Goal: Information Seeking & Learning: Learn about a topic

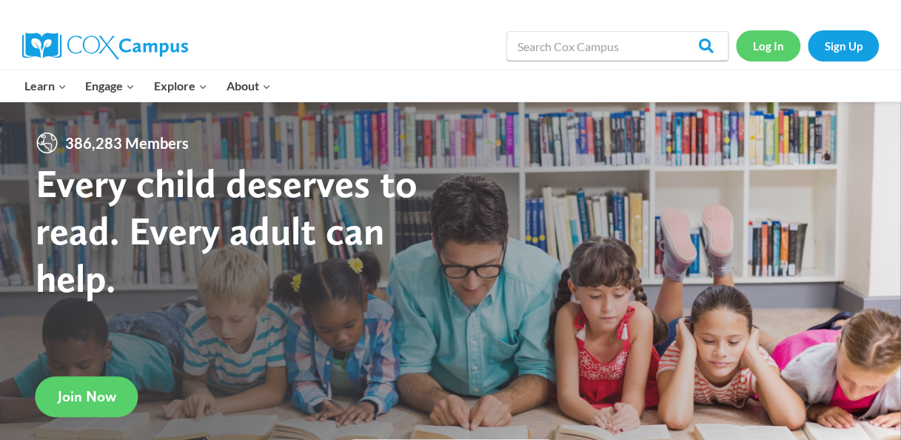
drag, startPoint x: 764, startPoint y: 43, endPoint x: 752, endPoint y: 47, distance: 12.7
click at [752, 47] on link "Log In" at bounding box center [768, 45] width 64 height 30
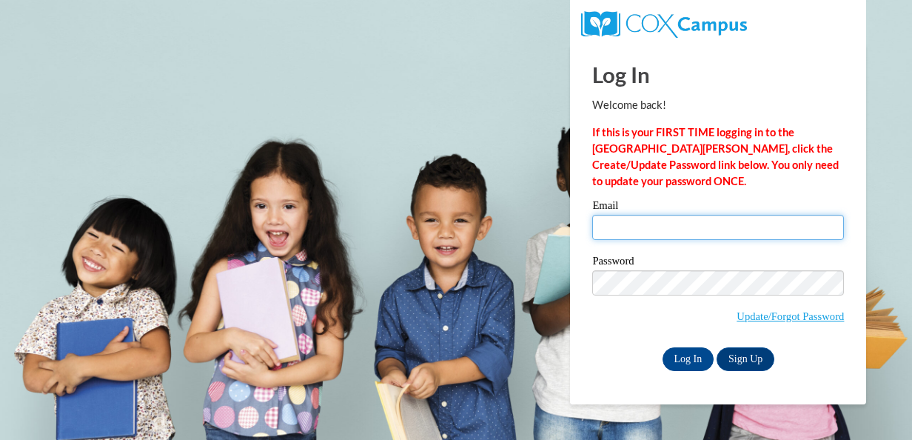
click at [649, 232] on input "Email" at bounding box center [718, 227] width 252 height 25
type input "[EMAIL_ADDRESS][DOMAIN_NAME]"
click at [662, 219] on input "[EMAIL_ADDRESS][DOMAIN_NAME]" at bounding box center [718, 227] width 252 height 25
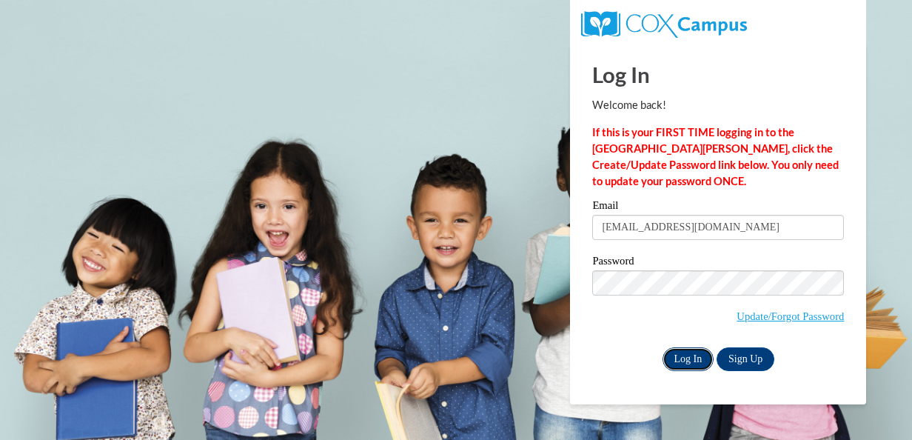
click at [680, 352] on input "Log In" at bounding box center [689, 359] width 52 height 24
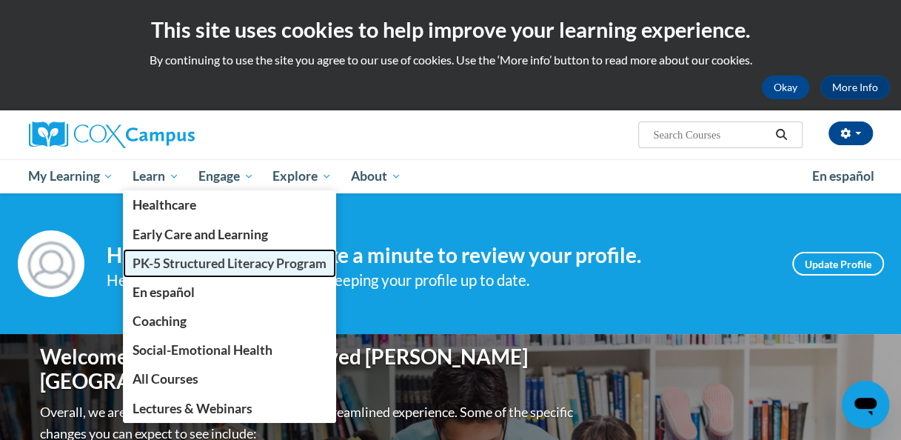
drag, startPoint x: 185, startPoint y: 250, endPoint x: 162, endPoint y: 267, distance: 28.1
click at [162, 267] on span "PK-5 Structured Literacy Program" at bounding box center [230, 263] width 194 height 16
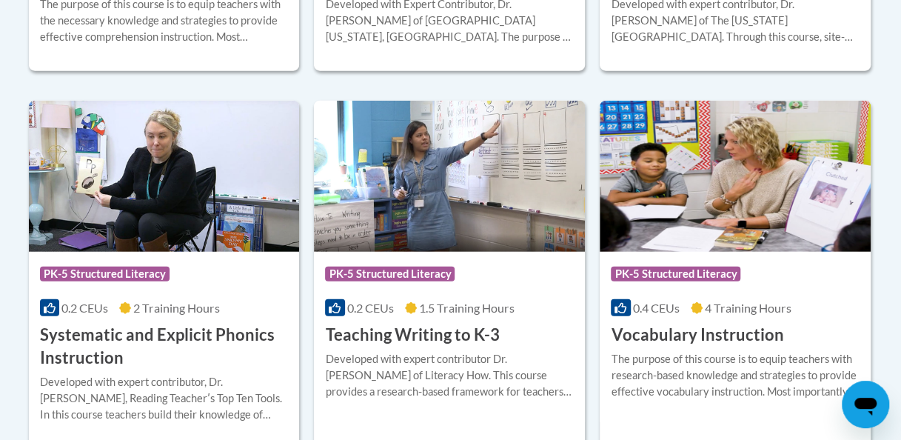
scroll to position [1709, 0]
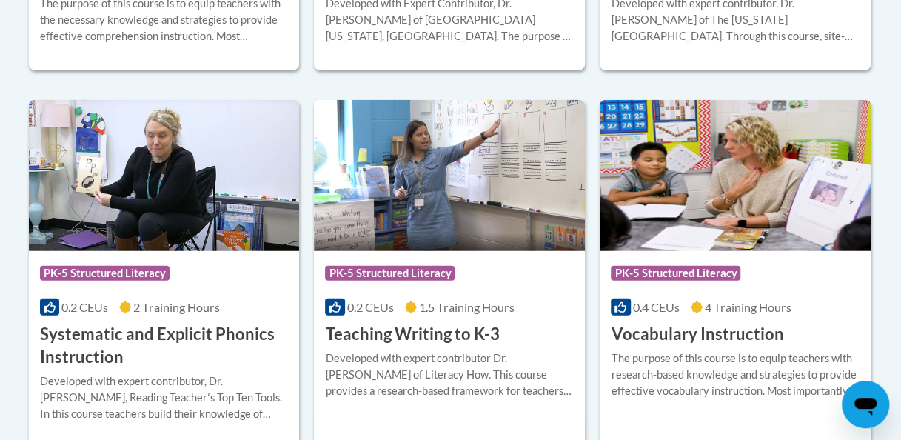
click at [687, 340] on h3 "Vocabulary Instruction" at bounding box center [697, 334] width 173 height 23
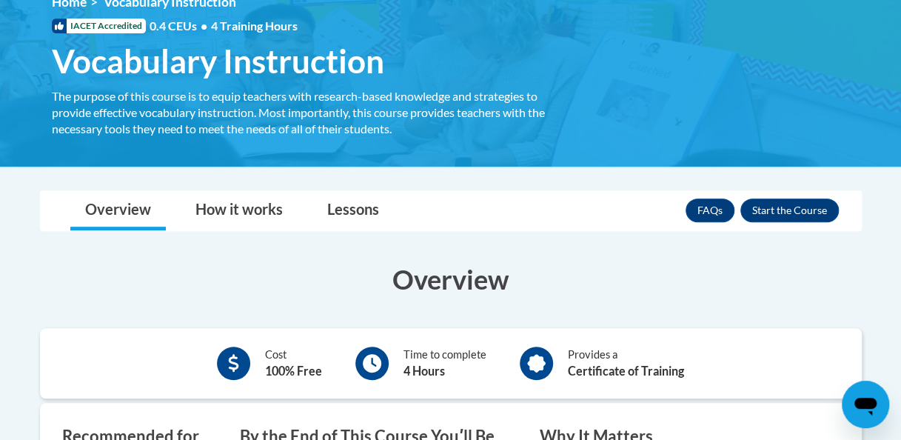
scroll to position [203, 0]
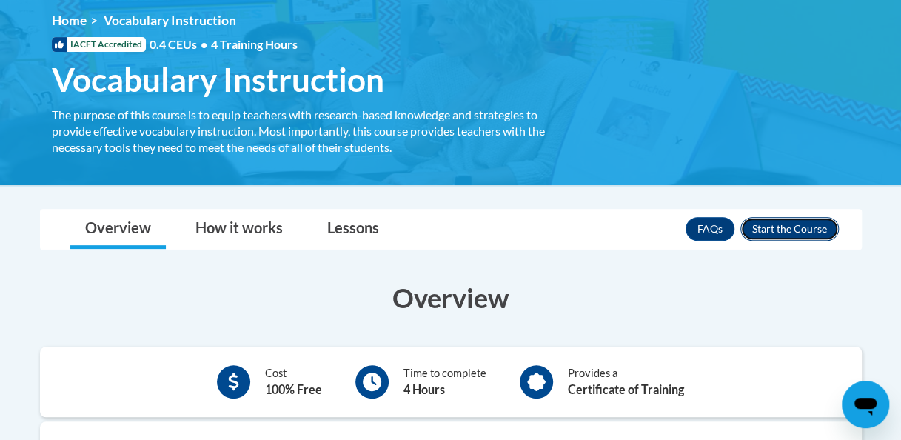
click at [783, 224] on button "Enroll" at bounding box center [789, 229] width 98 height 24
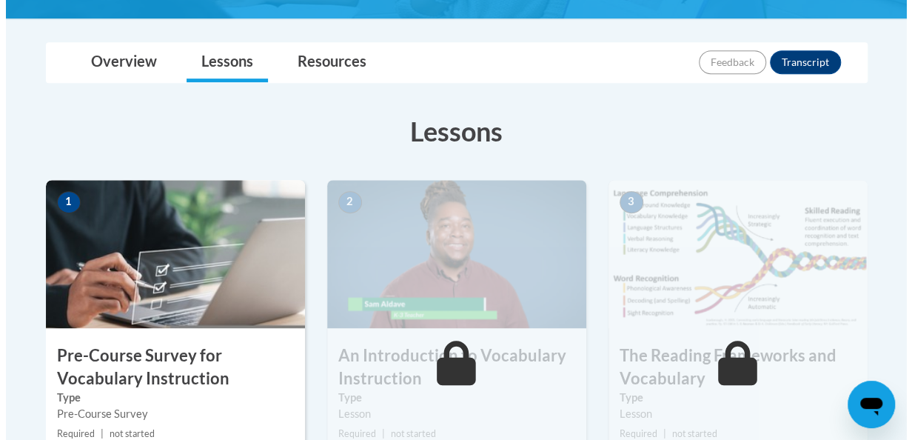
scroll to position [484, 0]
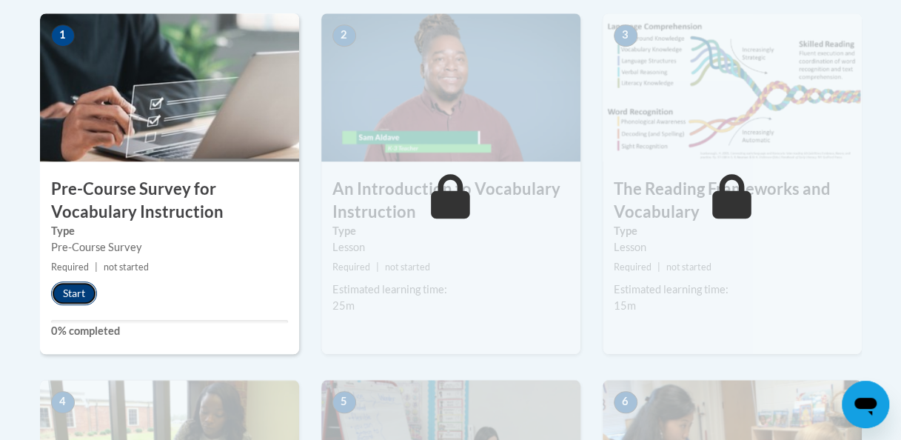
click at [72, 291] on button "Start" at bounding box center [74, 293] width 46 height 24
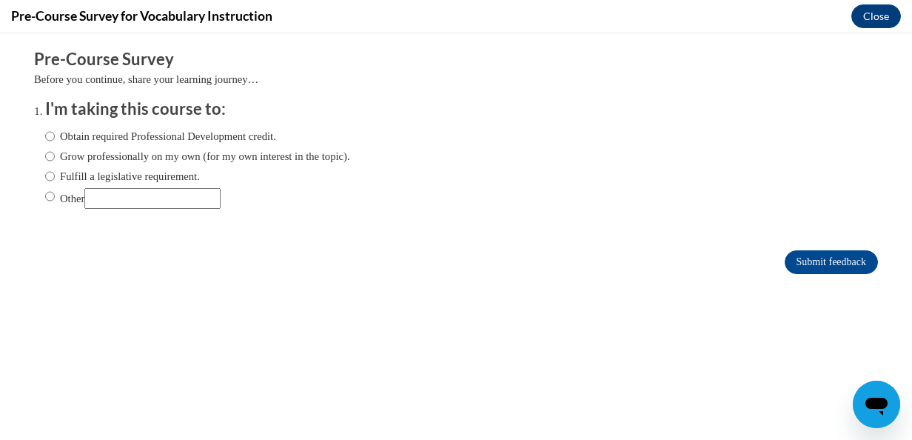
scroll to position [0, 0]
click at [45, 194] on input "Other" at bounding box center [50, 196] width 10 height 16
radio input "true"
click at [817, 257] on input "Submit feedback" at bounding box center [831, 262] width 93 height 24
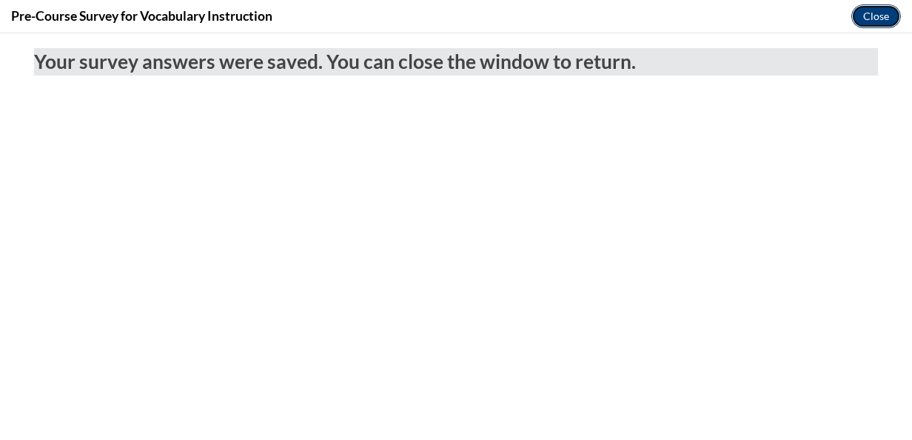
click at [878, 22] on button "Close" at bounding box center [877, 16] width 50 height 24
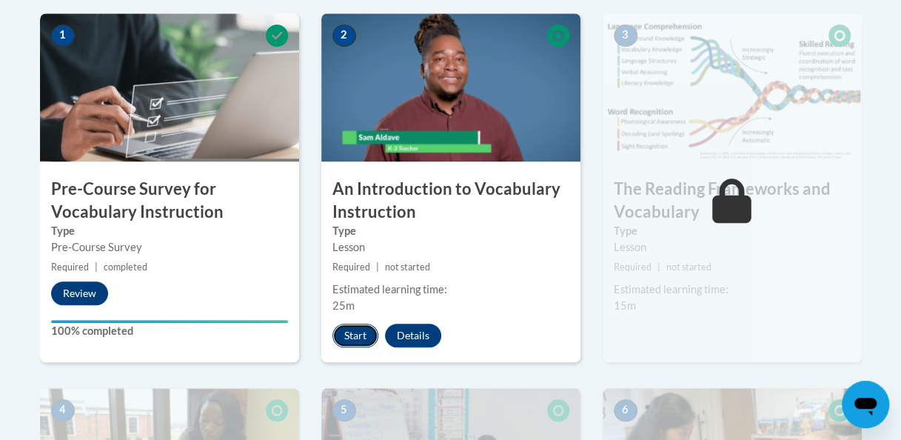
click at [361, 337] on button "Start" at bounding box center [355, 336] width 46 height 24
